Goal: Check status: Check status

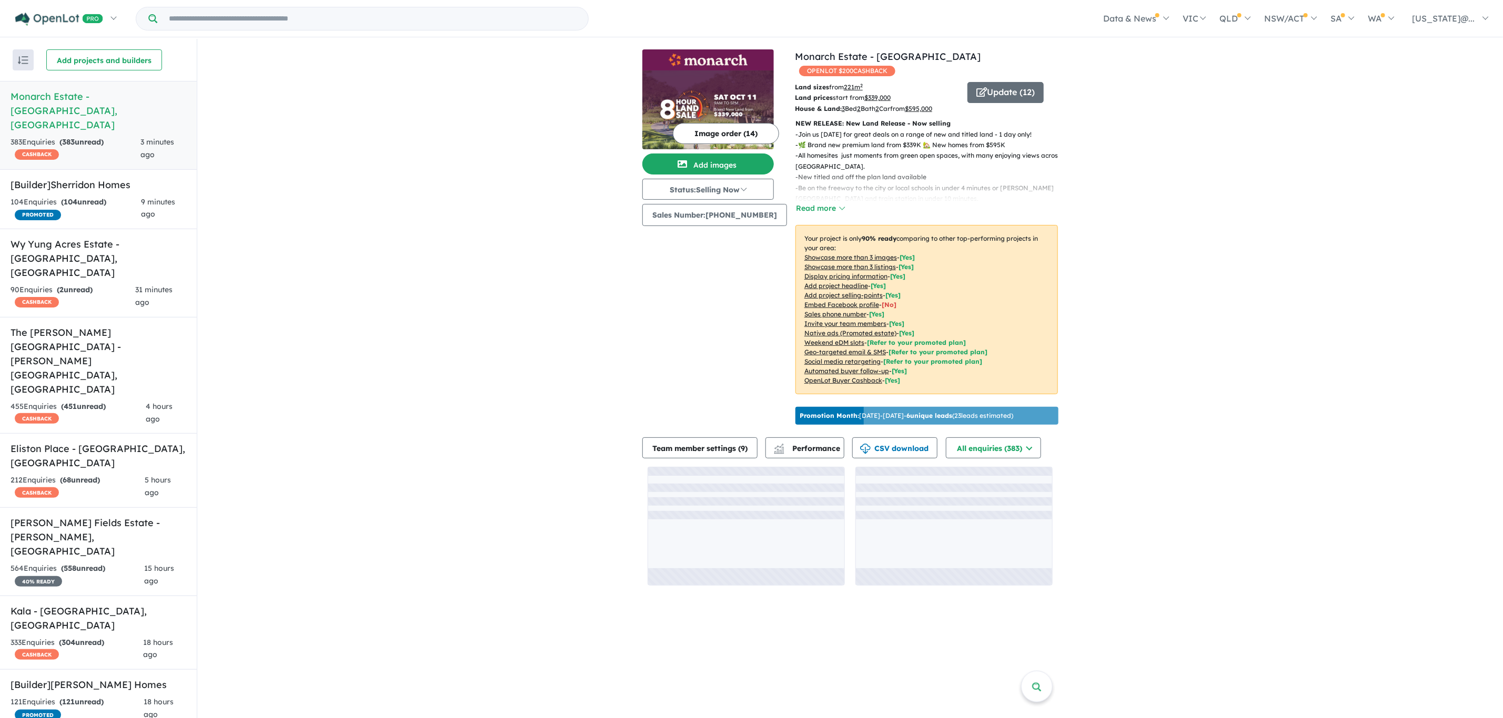
scroll to position [410, 0]
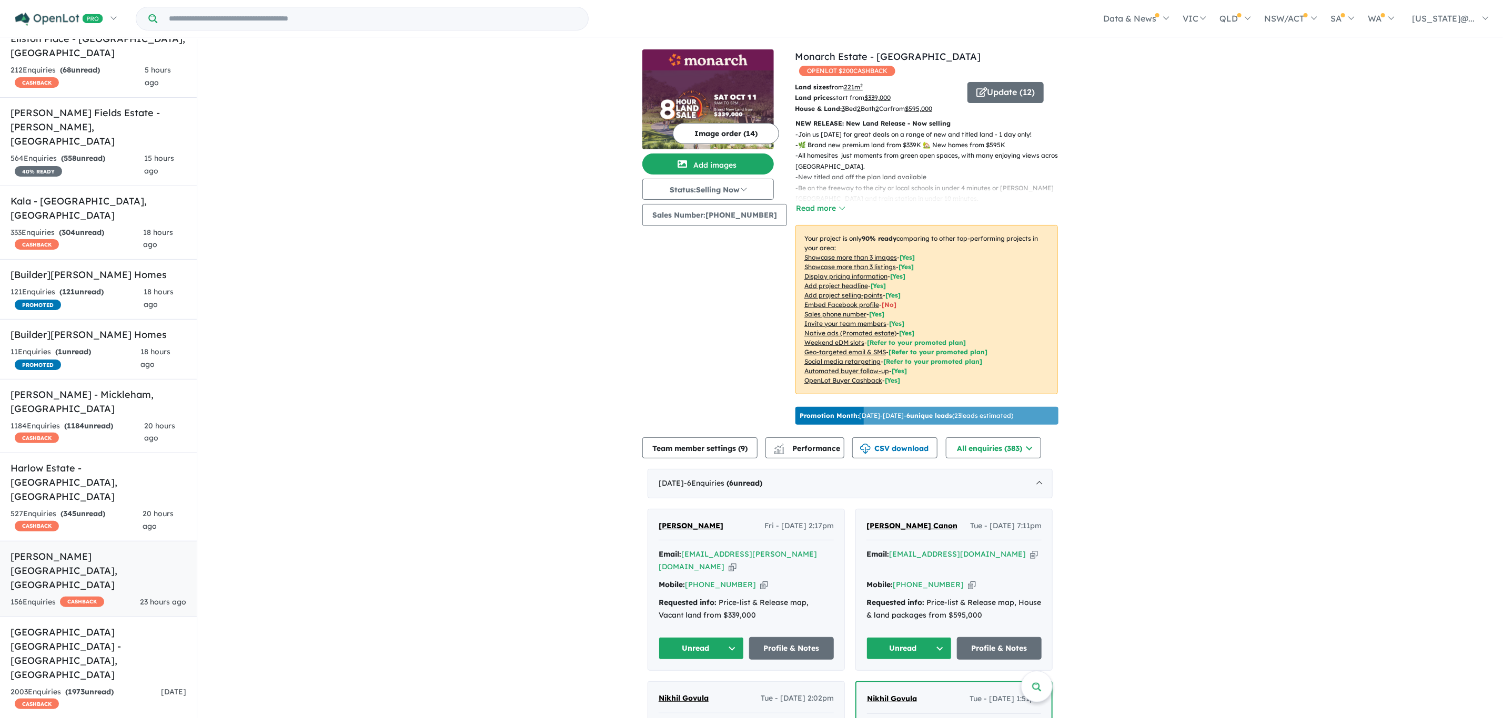
click at [161, 550] on h5 "[PERSON_NAME][GEOGRAPHIC_DATA] , [GEOGRAPHIC_DATA]" at bounding box center [99, 571] width 176 height 43
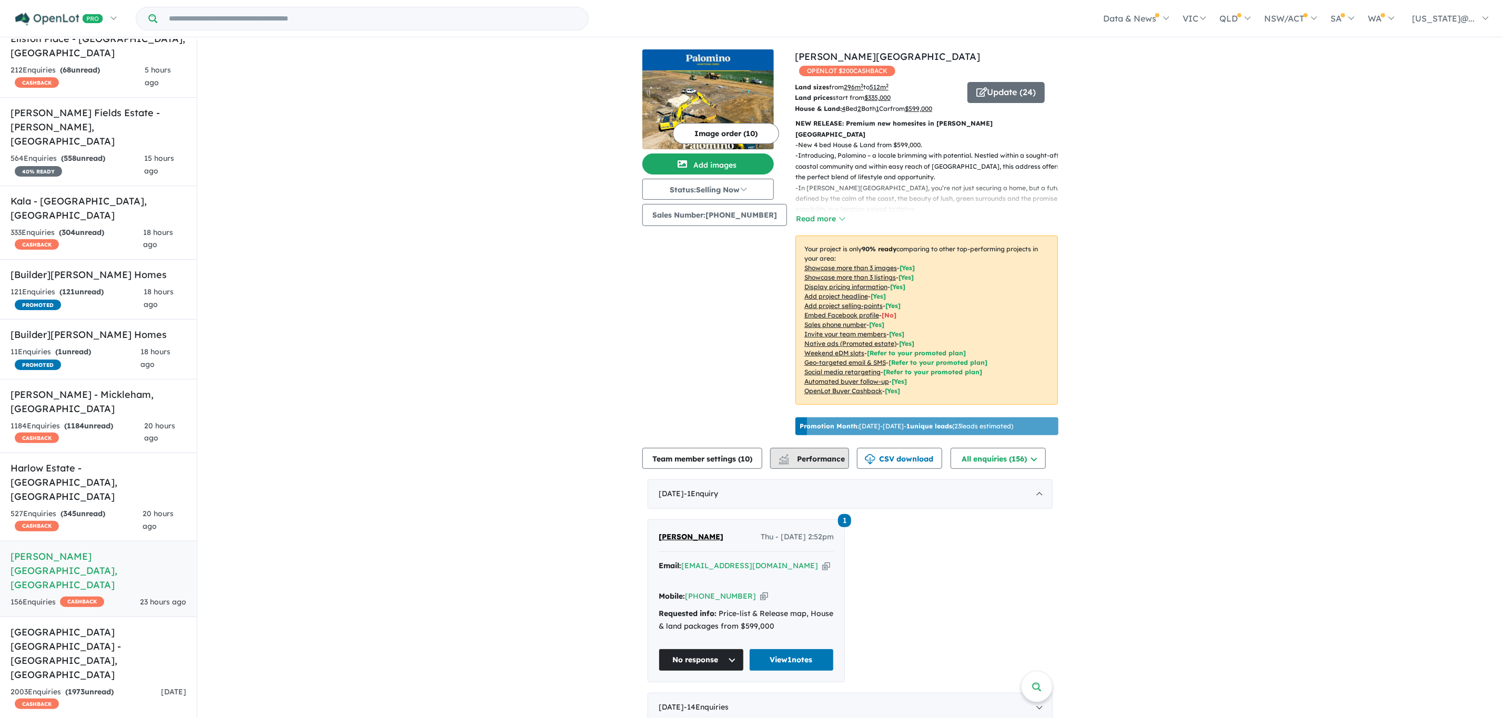
click at [824, 454] on span "Performance" at bounding box center [812, 458] width 65 height 9
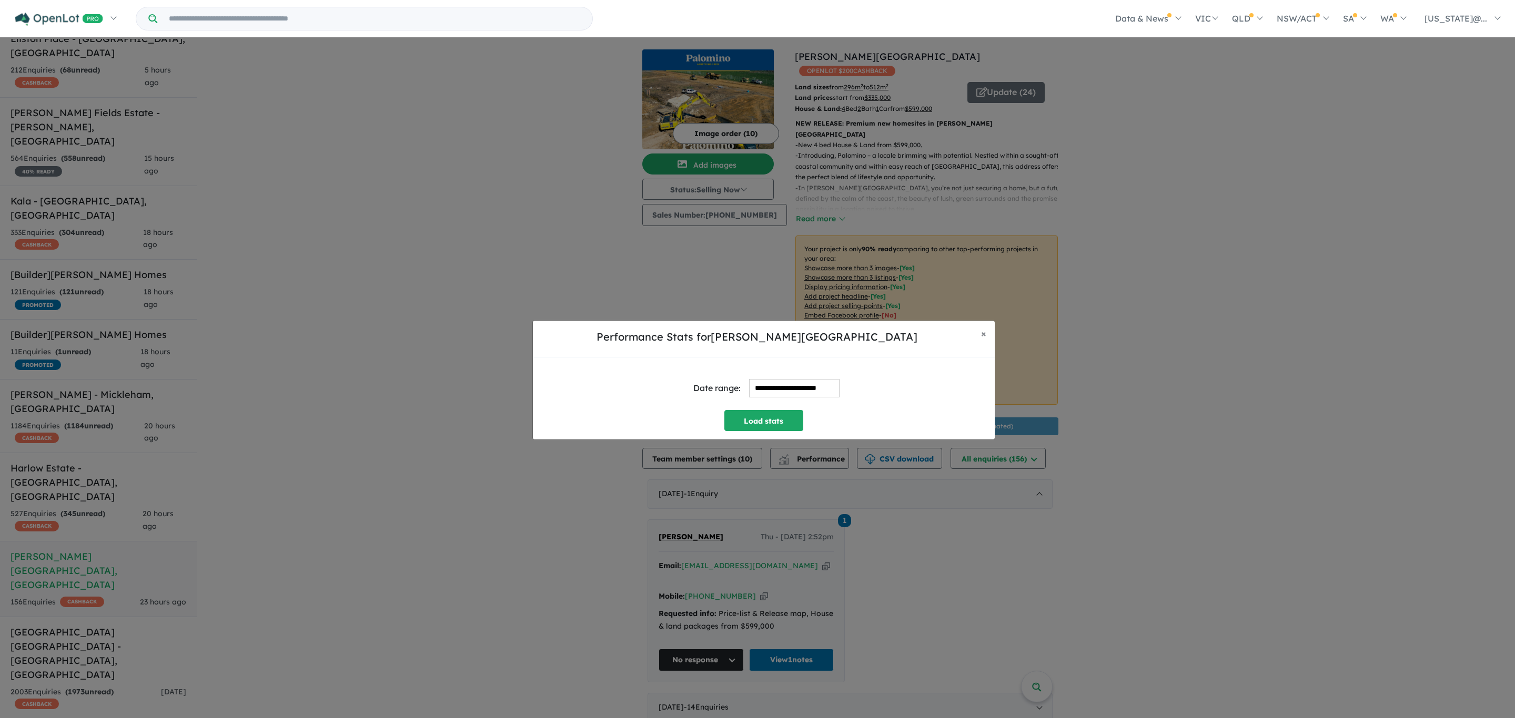
click at [775, 383] on input "**********" at bounding box center [794, 388] width 90 height 18
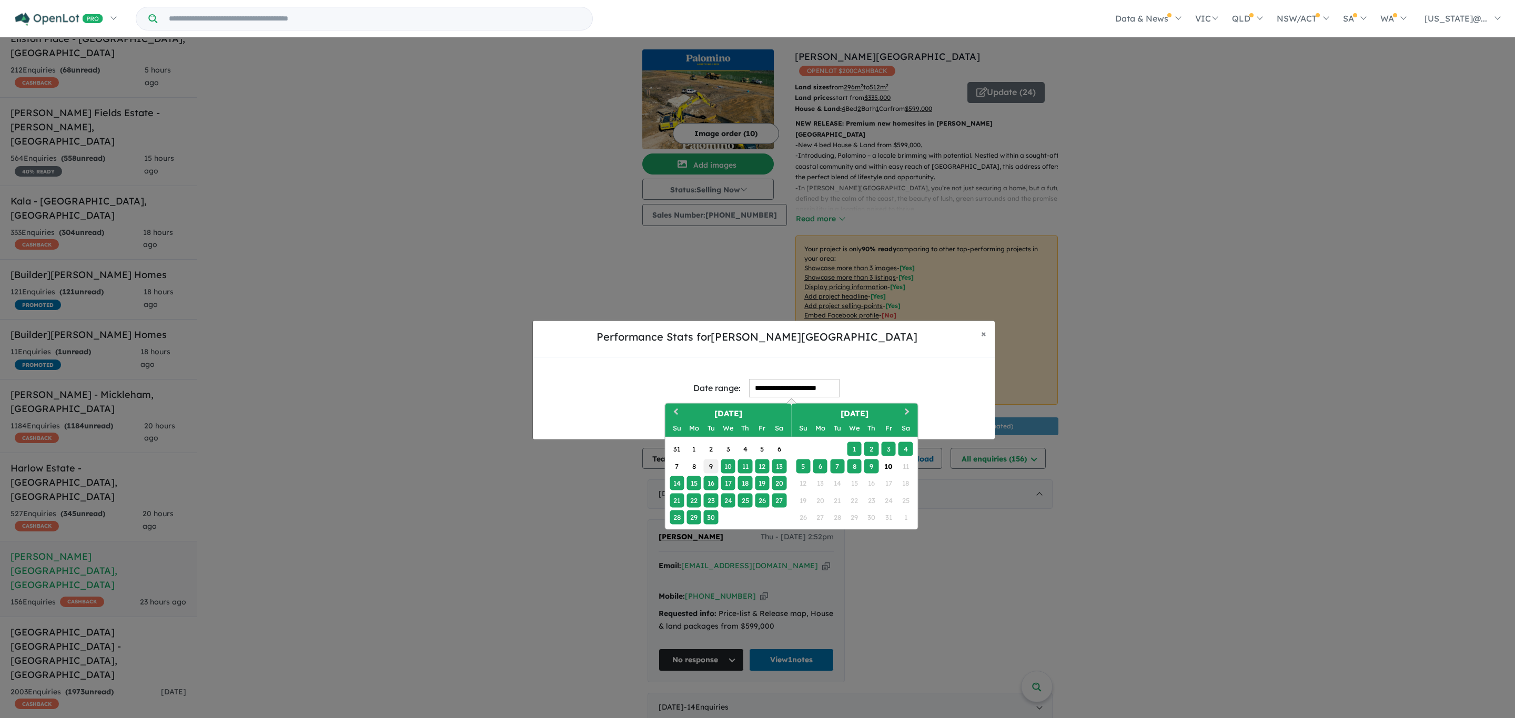
click at [715, 467] on div "9" at bounding box center [711, 466] width 14 height 14
click at [860, 467] on div "8" at bounding box center [854, 466] width 14 height 14
type input "**********"
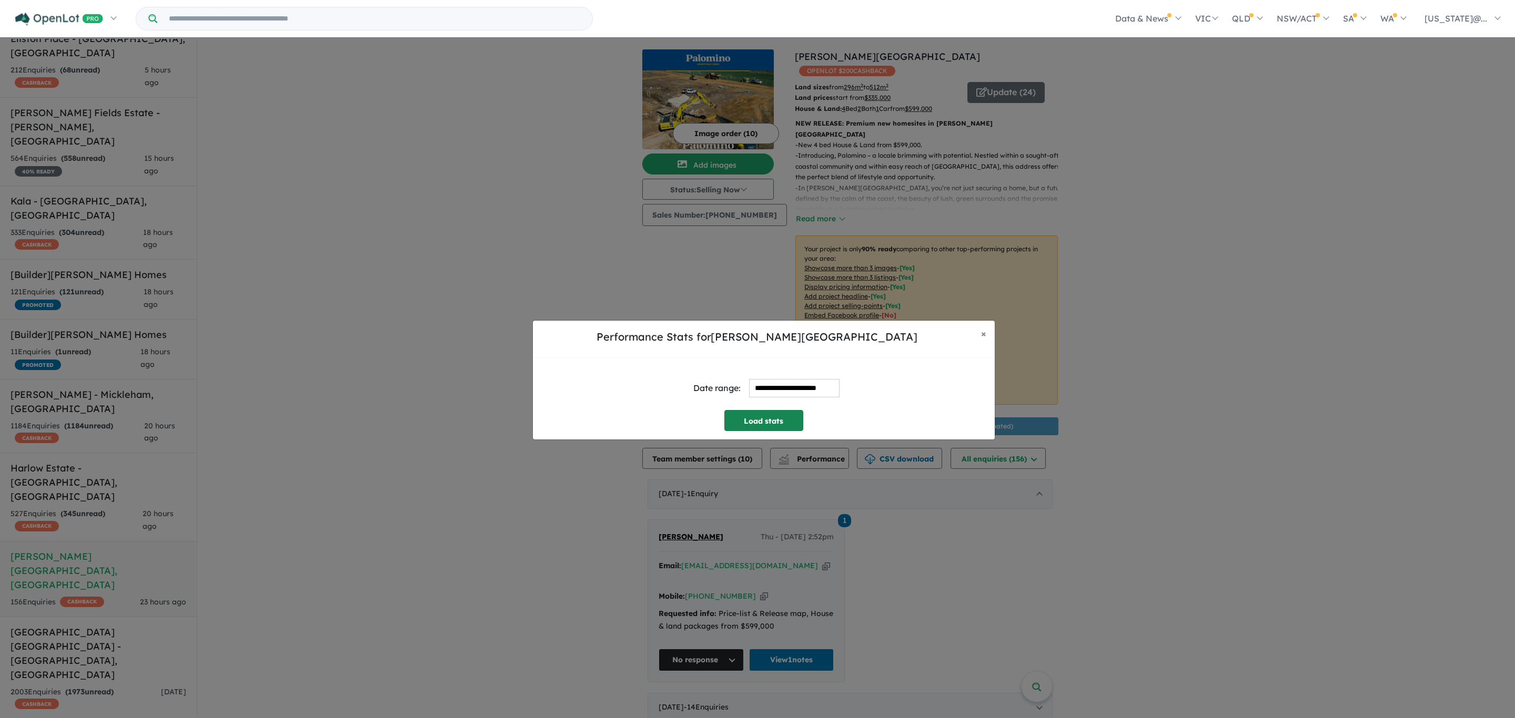
click at [770, 420] on button "Load stats" at bounding box center [763, 420] width 79 height 21
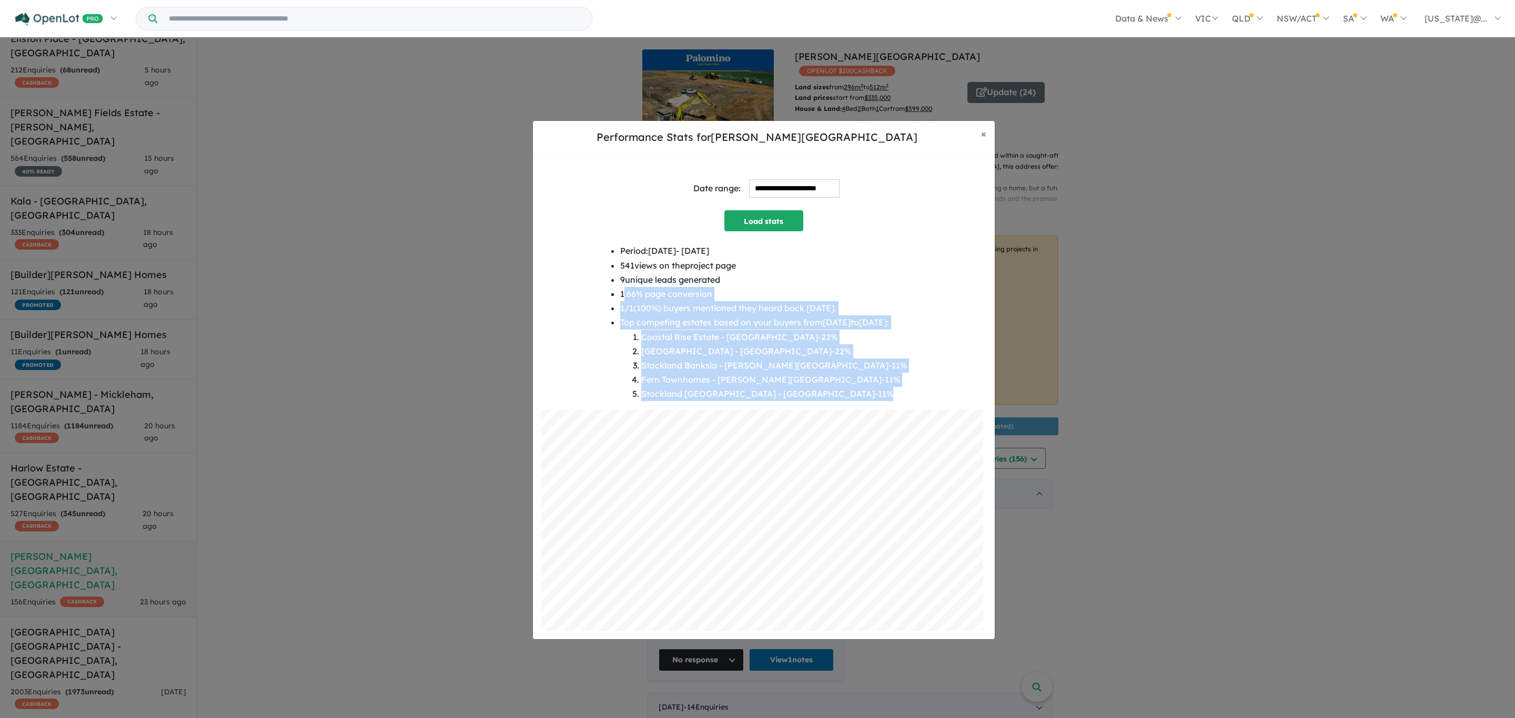
drag, startPoint x: 612, startPoint y: 292, endPoint x: 933, endPoint y: 392, distance: 335.6
click at [933, 392] on div "Period: [DATE] - [DATE] 541 views on the project page 9 unique leads generated …" at bounding box center [763, 327] width 445 height 166
click at [928, 389] on div "Period: [DATE] - [DATE] 541 views on the project page 9 unique leads generated …" at bounding box center [763, 327] width 445 height 166
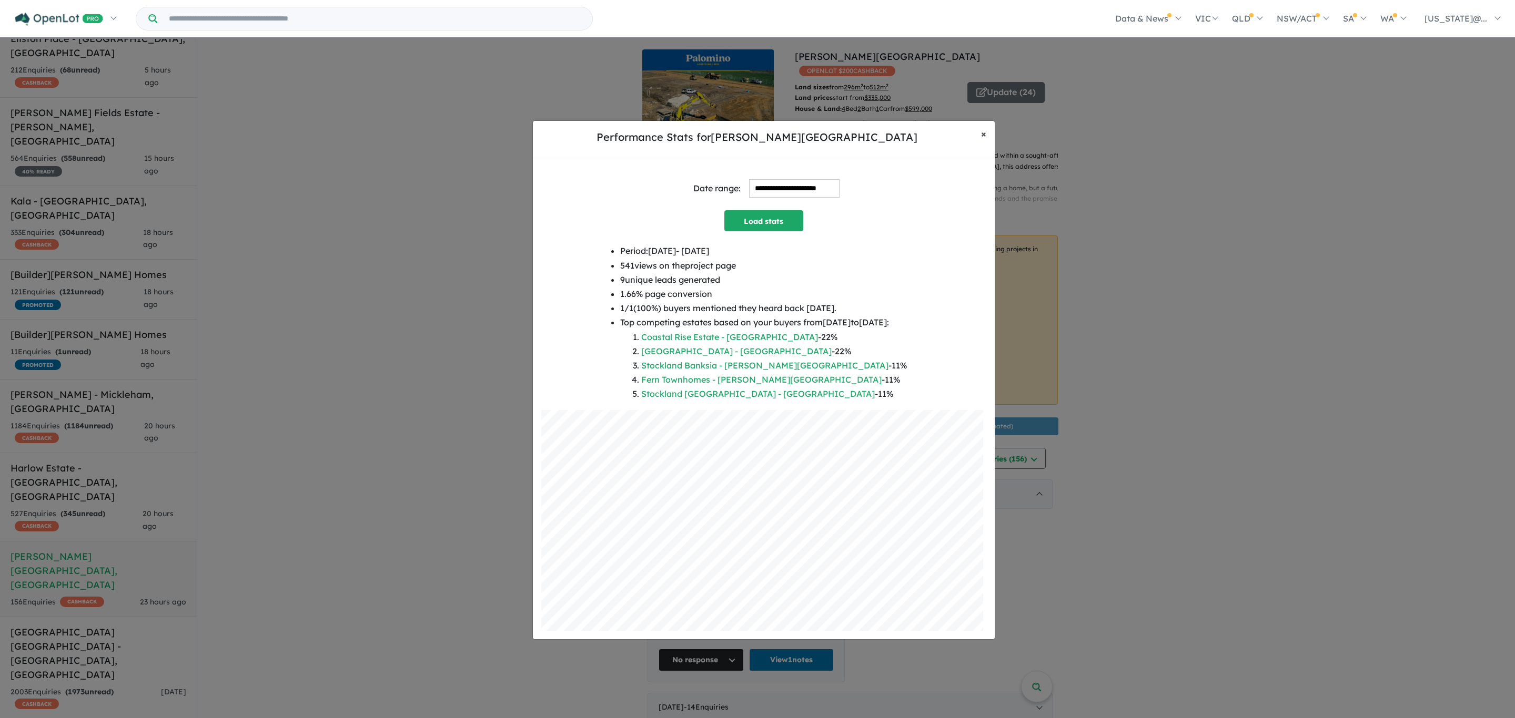
click at [985, 128] on span "×" at bounding box center [983, 134] width 5 height 12
